Goal: Find specific page/section: Find specific page/section

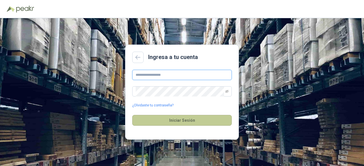
type input "**********"
click at [183, 121] on button "Iniciar Sesión" at bounding box center [181, 120] width 99 height 11
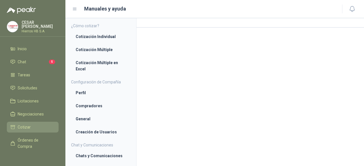
click at [31, 126] on li "Cotizar" at bounding box center [32, 127] width 45 height 6
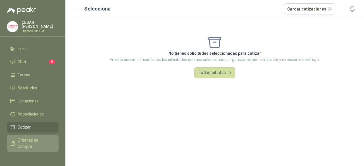
click at [21, 143] on span "Órdenes de Compra" at bounding box center [35, 143] width 35 height 12
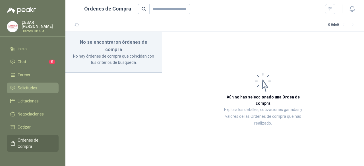
click at [24, 88] on span "Solicitudes" at bounding box center [28, 88] width 20 height 6
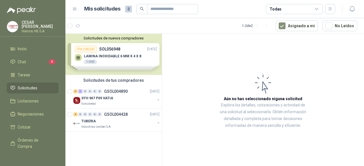
click at [87, 50] on div "Solicitudes de nuevos compradores Por cotizar SOL056948 [DATE] LAMINA INOXIDABL…" at bounding box center [113, 54] width 96 height 41
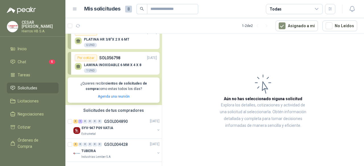
scroll to position [69, 0]
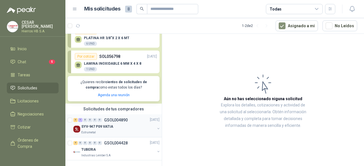
click at [109, 126] on p "SYV-947 P09 VATIA" at bounding box center [97, 126] width 32 height 5
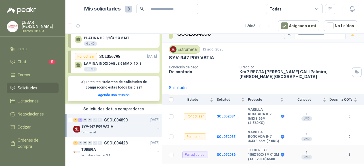
scroll to position [13, 0]
